Goal: Information Seeking & Learning: Learn about a topic

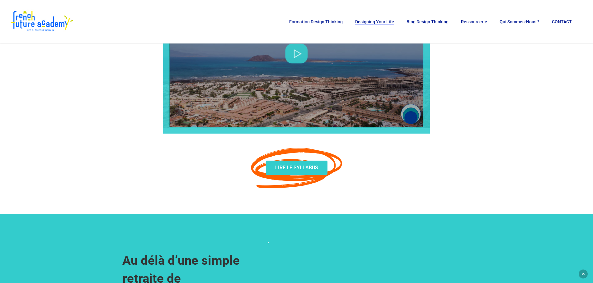
scroll to position [373, 0]
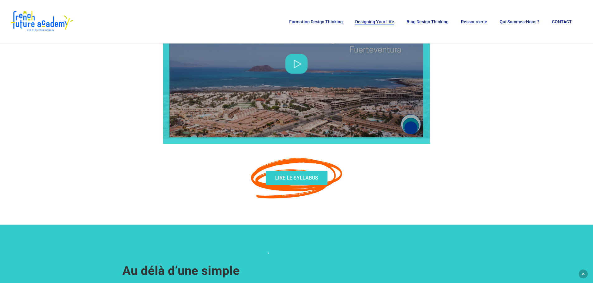
click at [39, 23] on img at bounding box center [42, 21] width 66 height 25
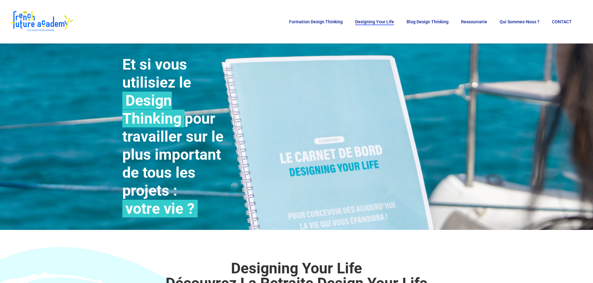
click at [308, 128] on div "Et si vous utilisiez le Design Thinking pour travailler sur le plus important d…" at bounding box center [296, 137] width 355 height 187
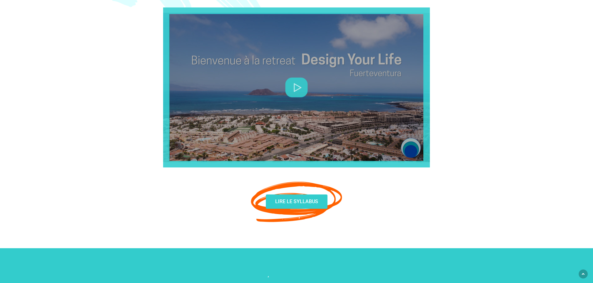
scroll to position [404, 0]
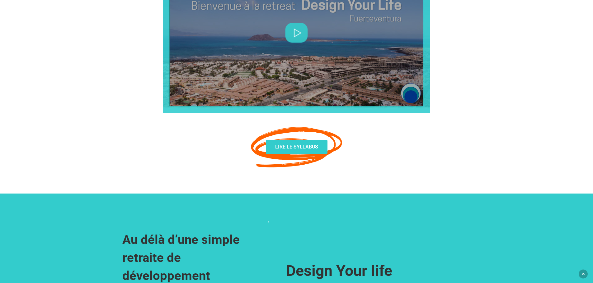
click at [466, 145] on div "LIRE LE SYLLABUS" at bounding box center [296, 147] width 342 height 14
